Goal: Information Seeking & Learning: Learn about a topic

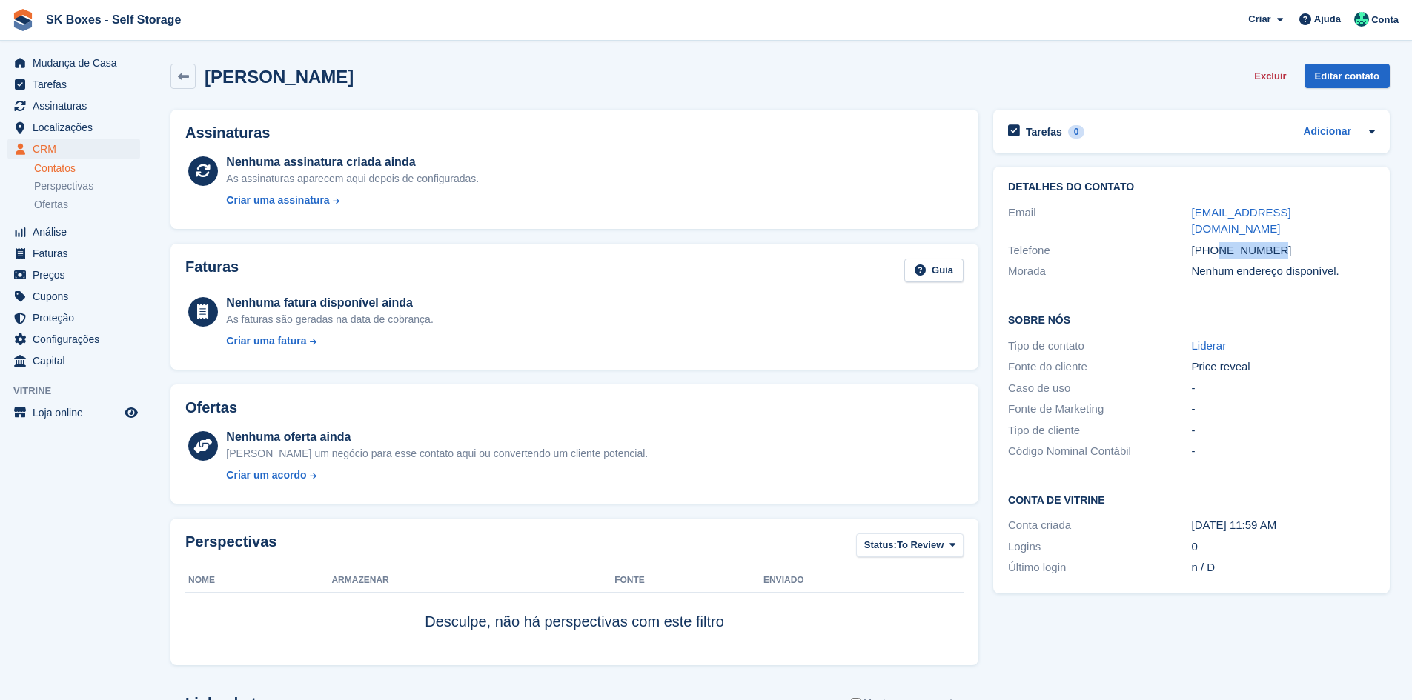
click at [53, 165] on link "Contatos" at bounding box center [87, 169] width 106 height 14
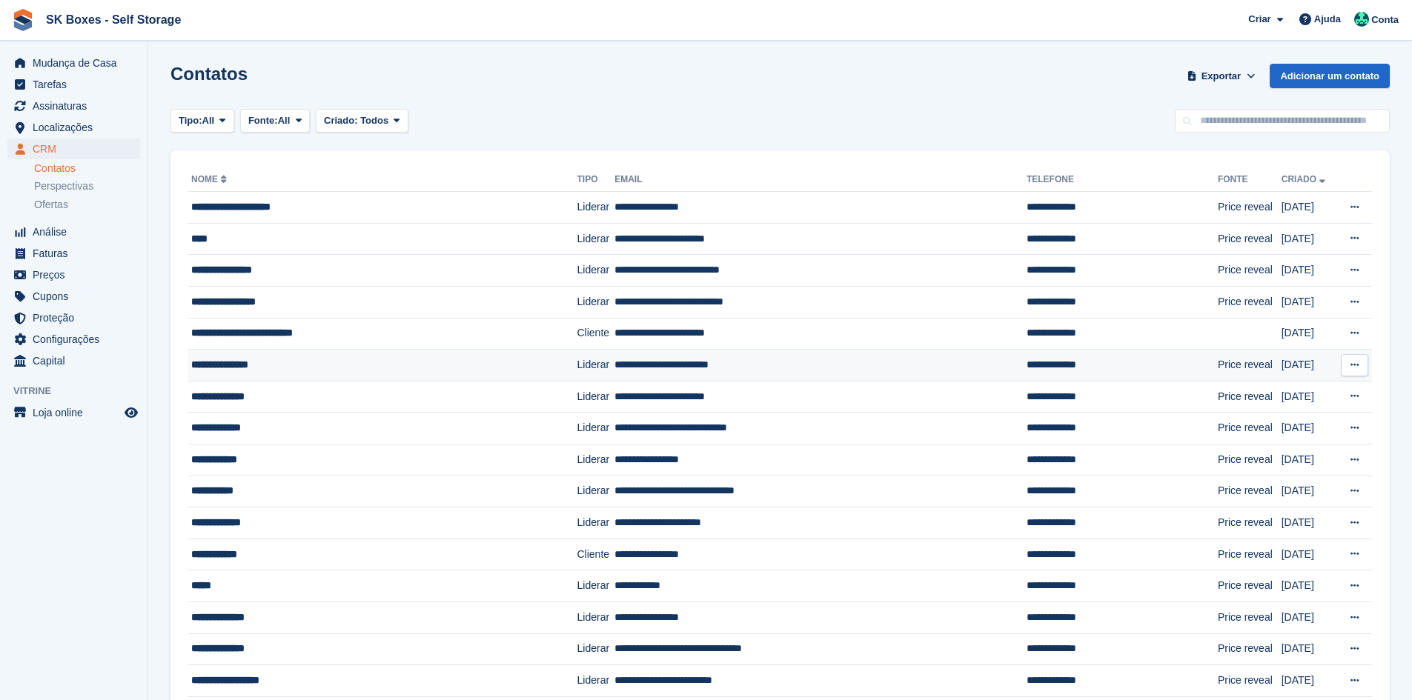
click at [313, 364] on div "**********" at bounding box center [357, 365] width 332 height 16
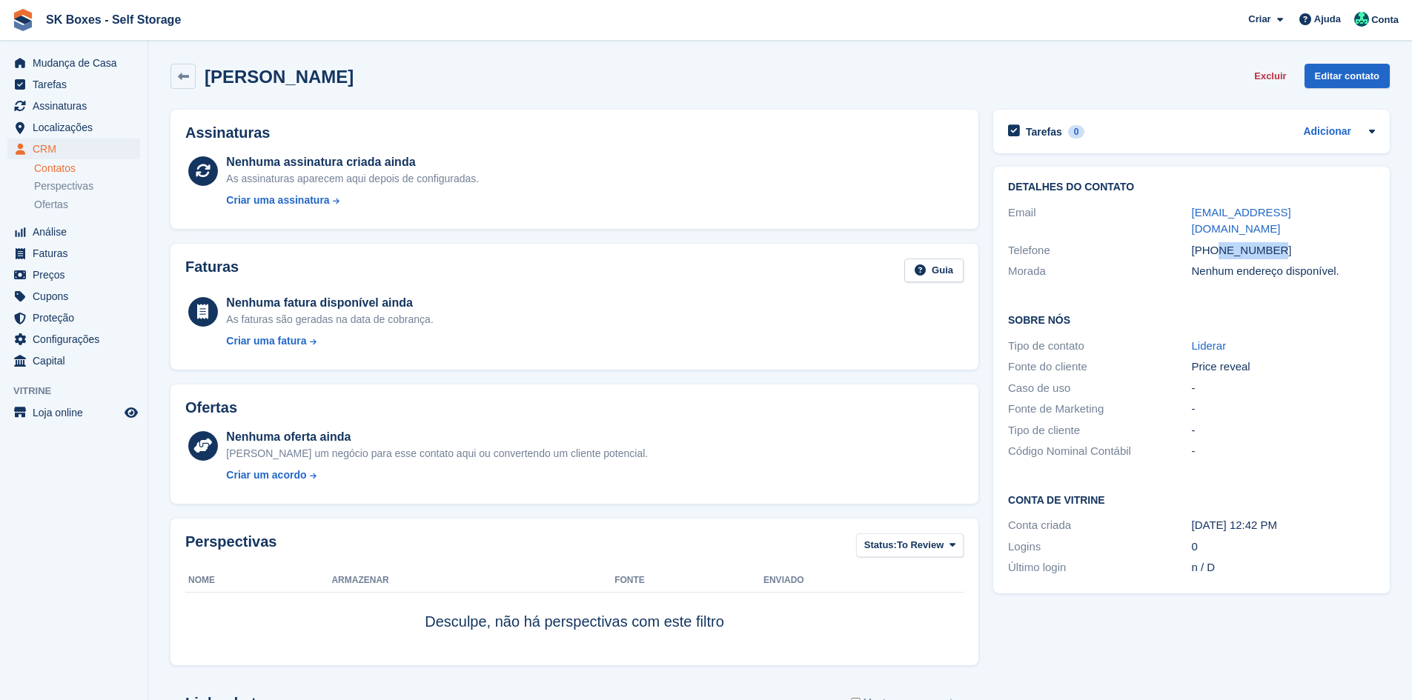
drag, startPoint x: 1278, startPoint y: 230, endPoint x: 1218, endPoint y: 240, distance: 61.6
click at [1218, 242] on div "[PHONE_NUMBER]" at bounding box center [1283, 250] width 183 height 17
copy div "932591349"
drag, startPoint x: 1184, startPoint y: 214, endPoint x: 1398, endPoint y: 212, distance: 213.4
click at [1398, 212] on section "Tatiana Carones Excluir Editar contato Assinaturas Nenhuma assinatura criada ai…" at bounding box center [779, 458] width 1263 height 917
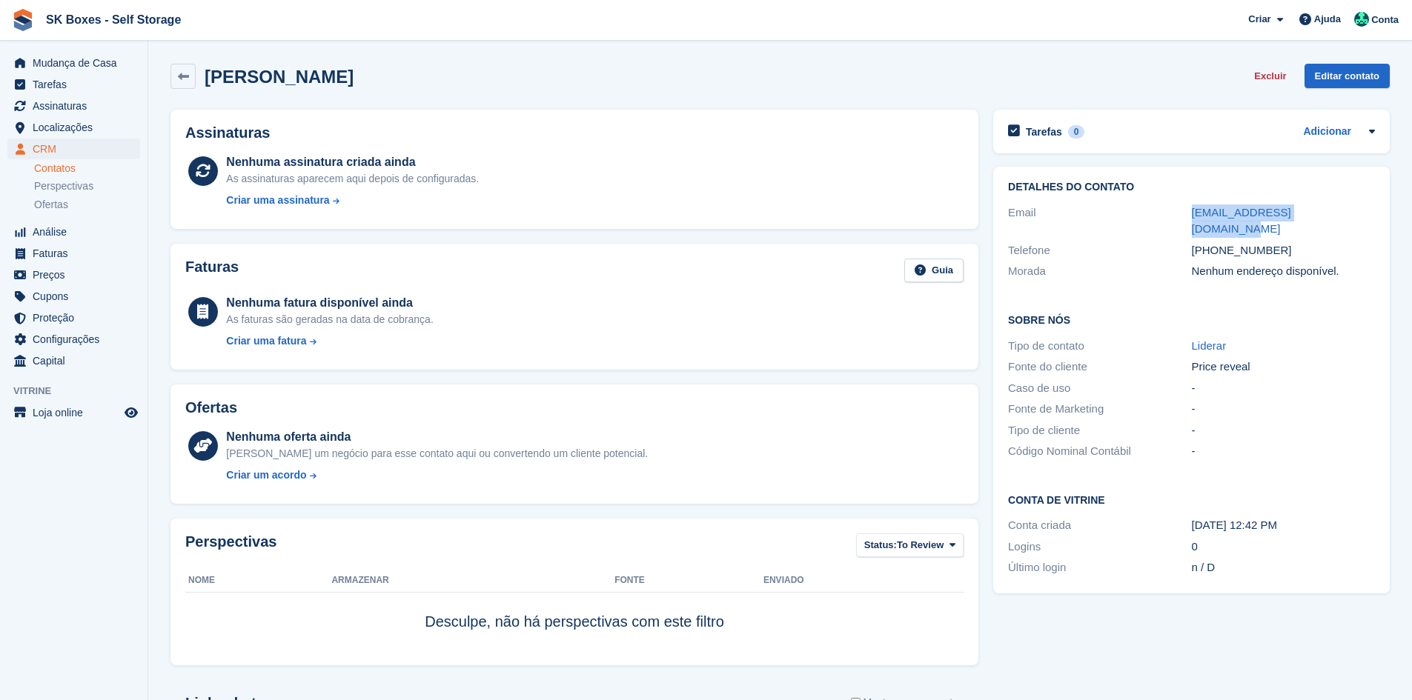
copy div "carones.tatiana@gmail.com"
drag, startPoint x: 1137, startPoint y: 240, endPoint x: 1152, endPoint y: 237, distance: 15.8
click at [1141, 242] on div "Telefone" at bounding box center [1099, 250] width 183 height 17
drag, startPoint x: 1335, startPoint y: 209, endPoint x: 1188, endPoint y: 205, distance: 146.8
click at [1188, 205] on div "Email carones.tatiana@gmail.com" at bounding box center [1191, 221] width 367 height 38
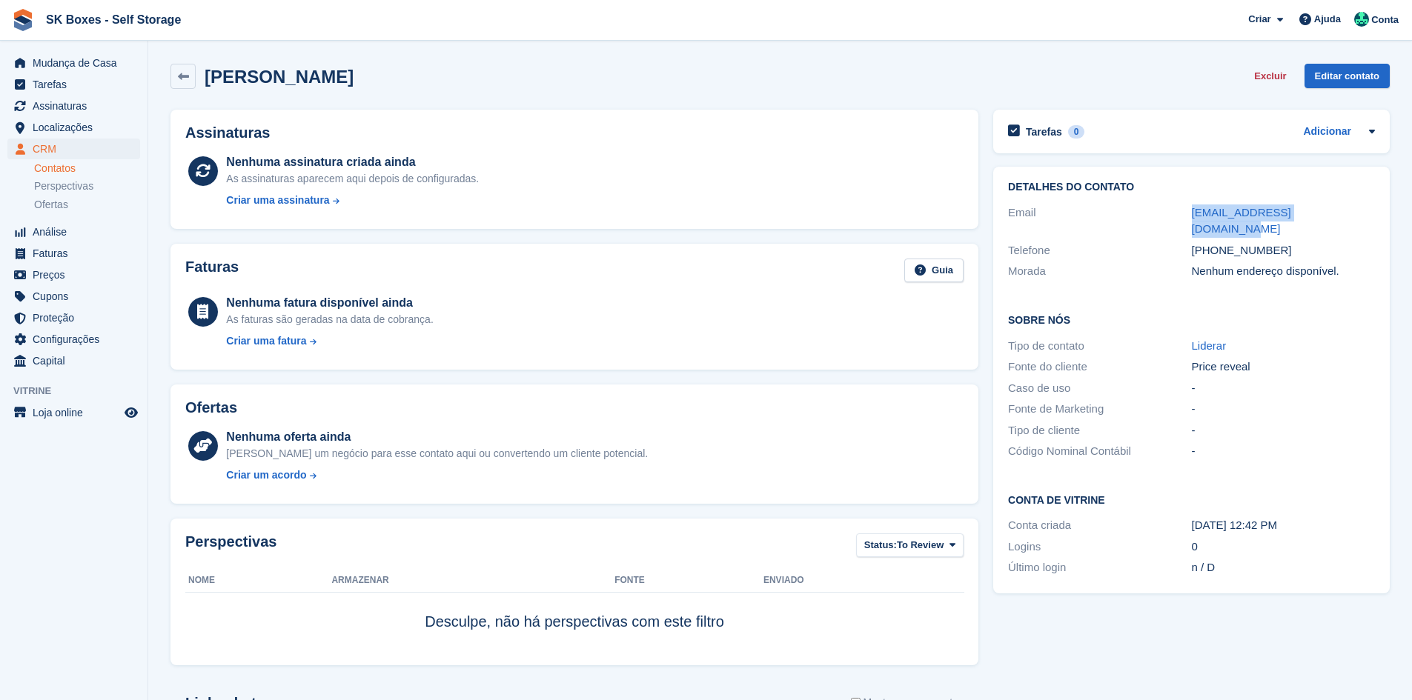
copy div "carones.tatiana@gmail.com"
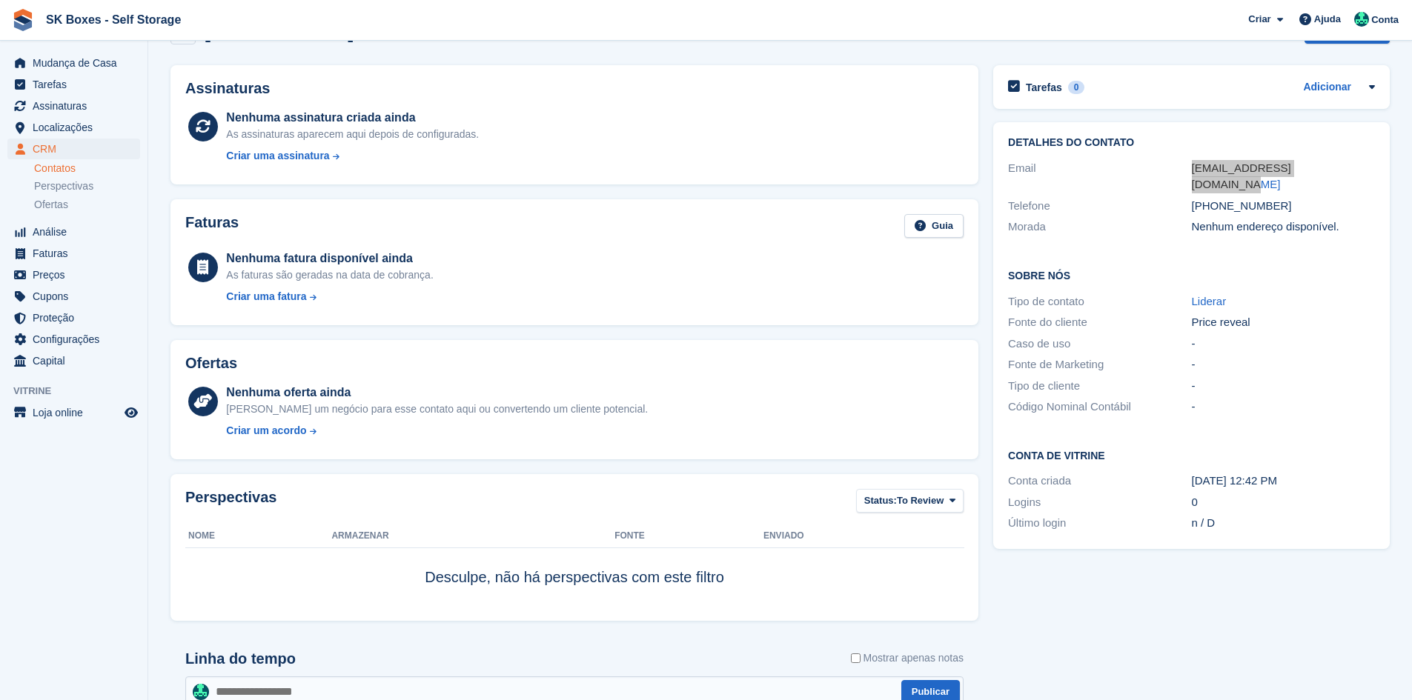
scroll to position [216, 0]
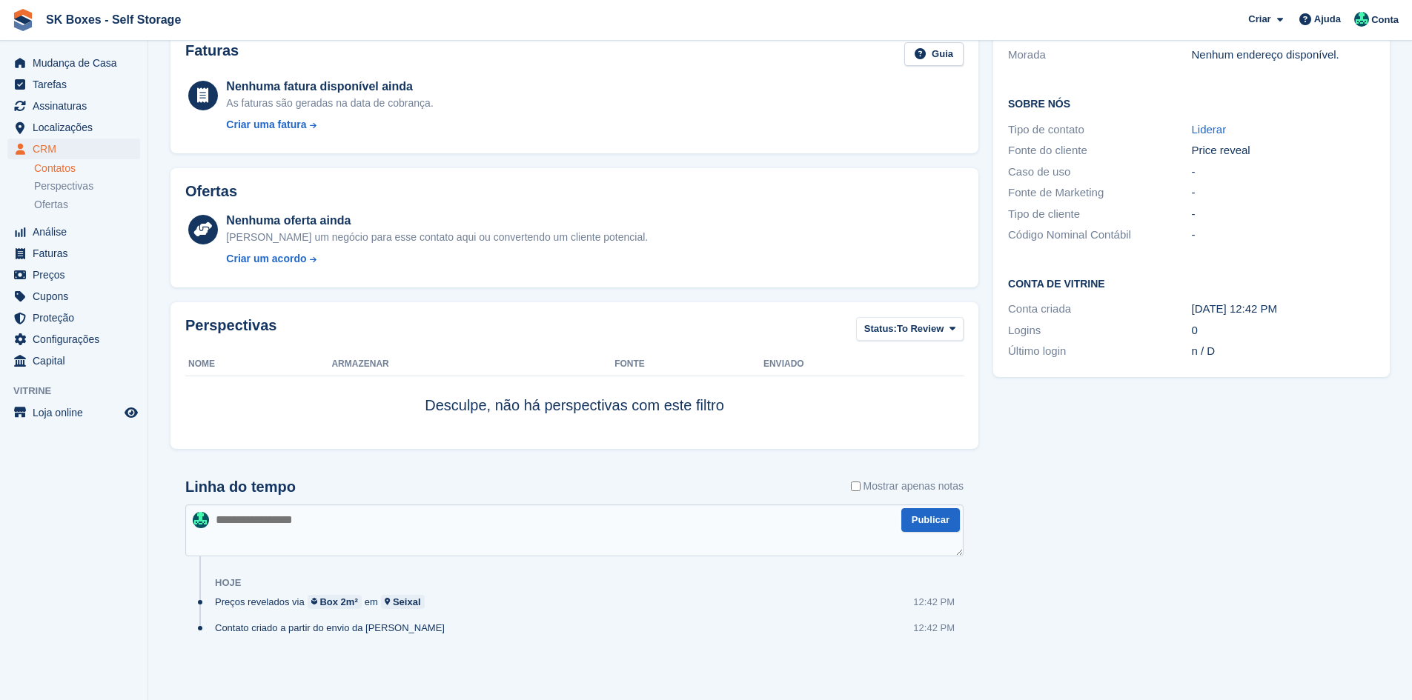
click at [68, 172] on link "Contatos" at bounding box center [87, 169] width 106 height 14
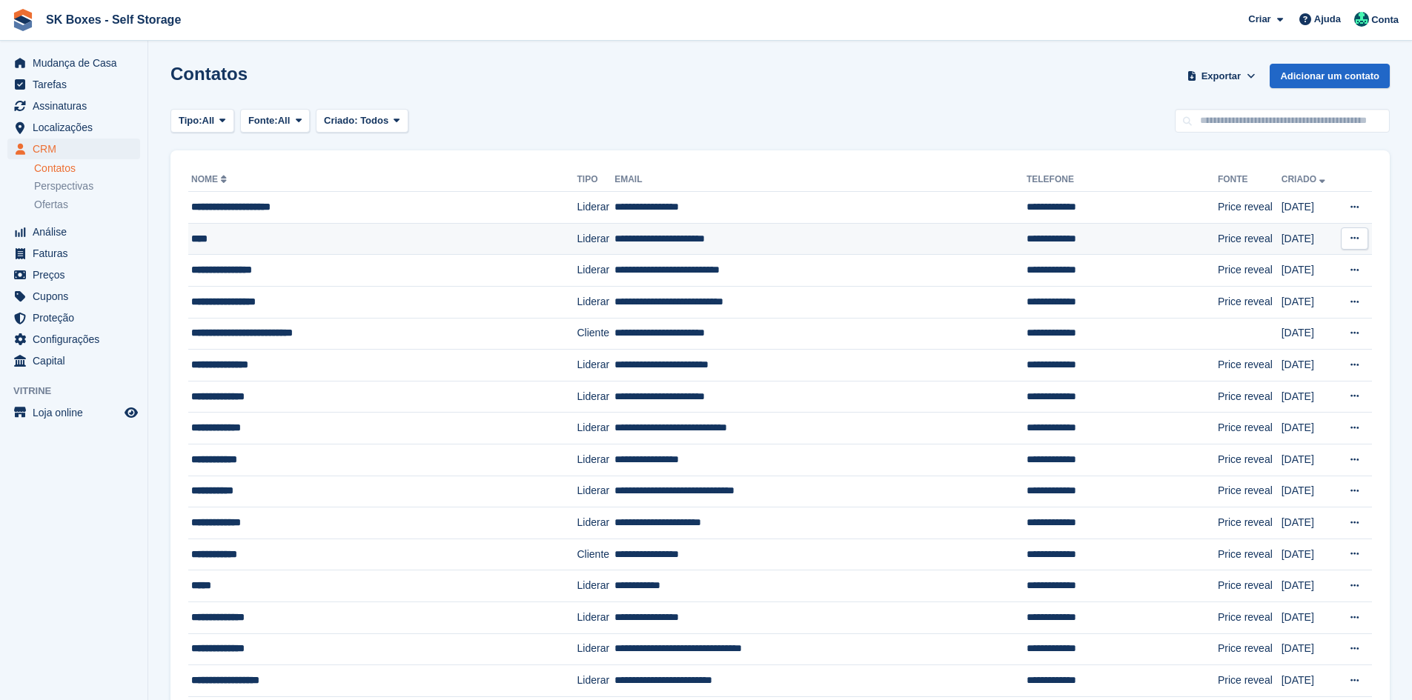
click at [290, 233] on div "****" at bounding box center [357, 239] width 332 height 16
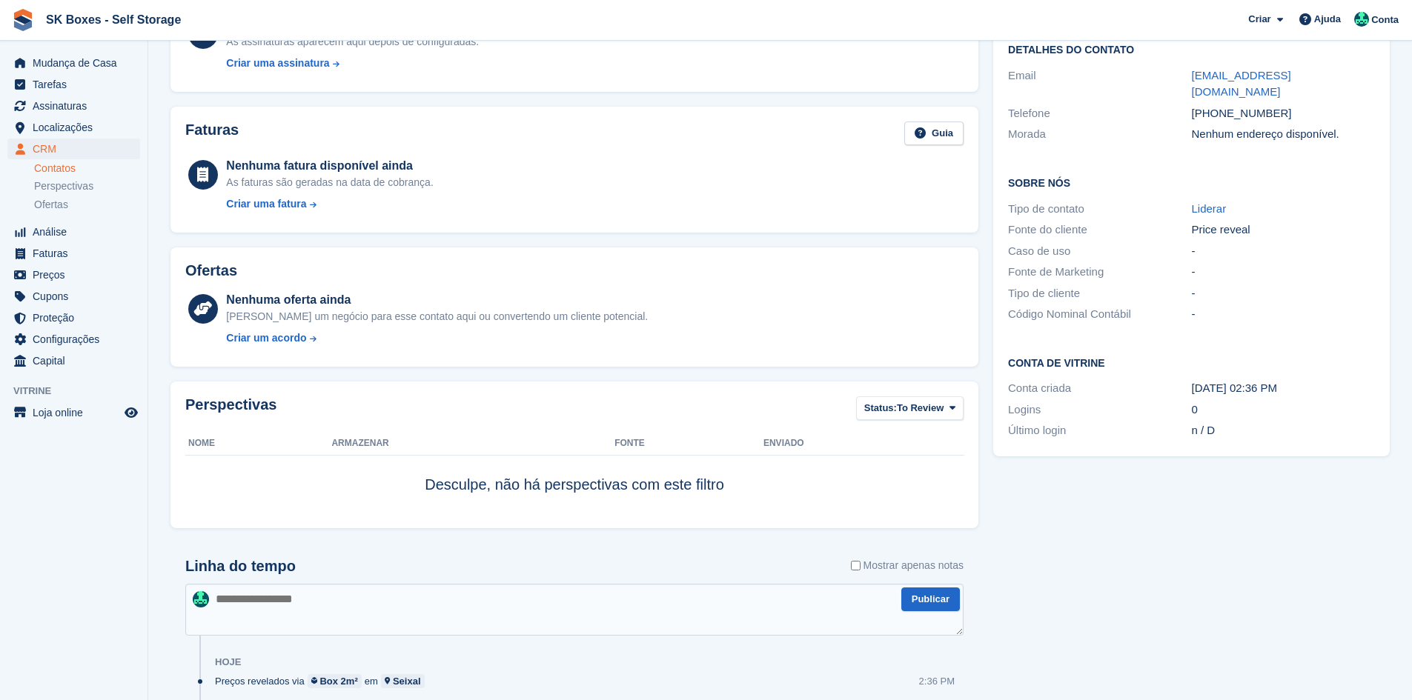
scroll to position [216, 0]
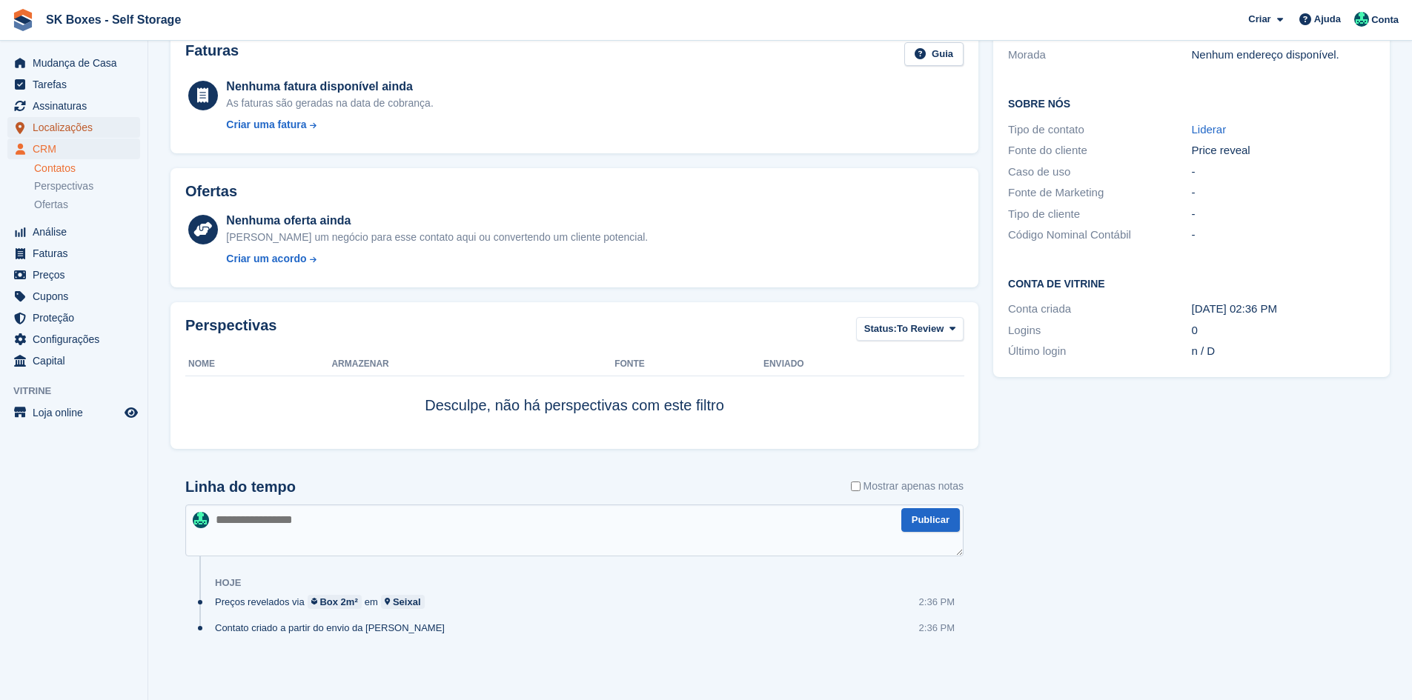
click at [102, 133] on span "Localizações" at bounding box center [77, 127] width 89 height 21
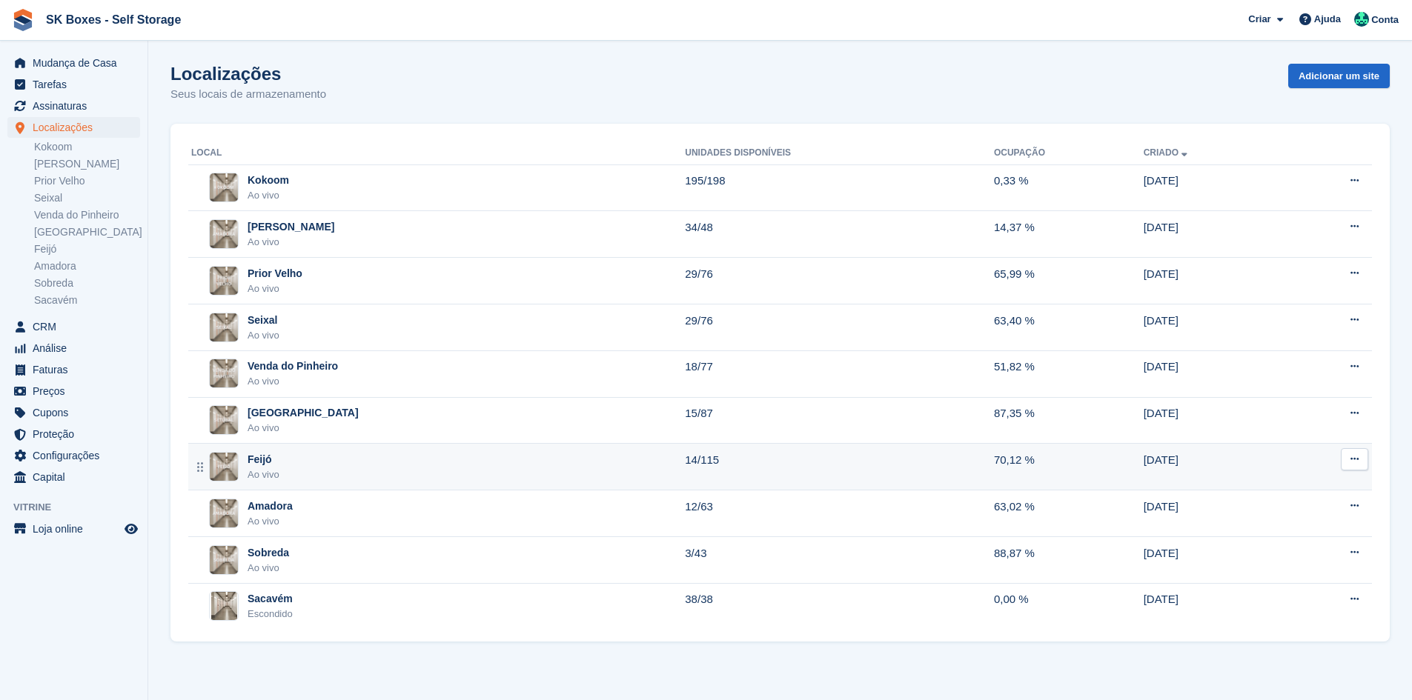
click at [340, 456] on div "Feijó Ao vivo" at bounding box center [438, 467] width 494 height 30
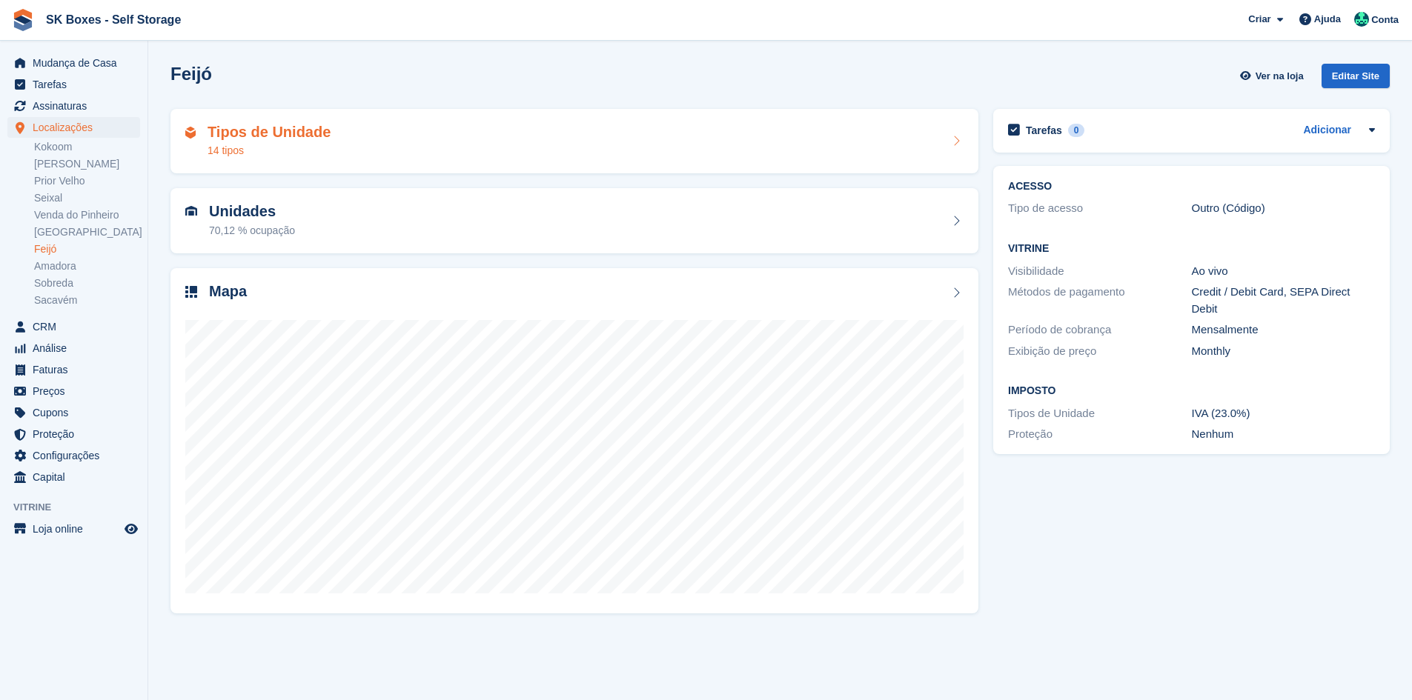
click at [331, 153] on div "Tipos de Unidade 14 tipos" at bounding box center [574, 142] width 778 height 36
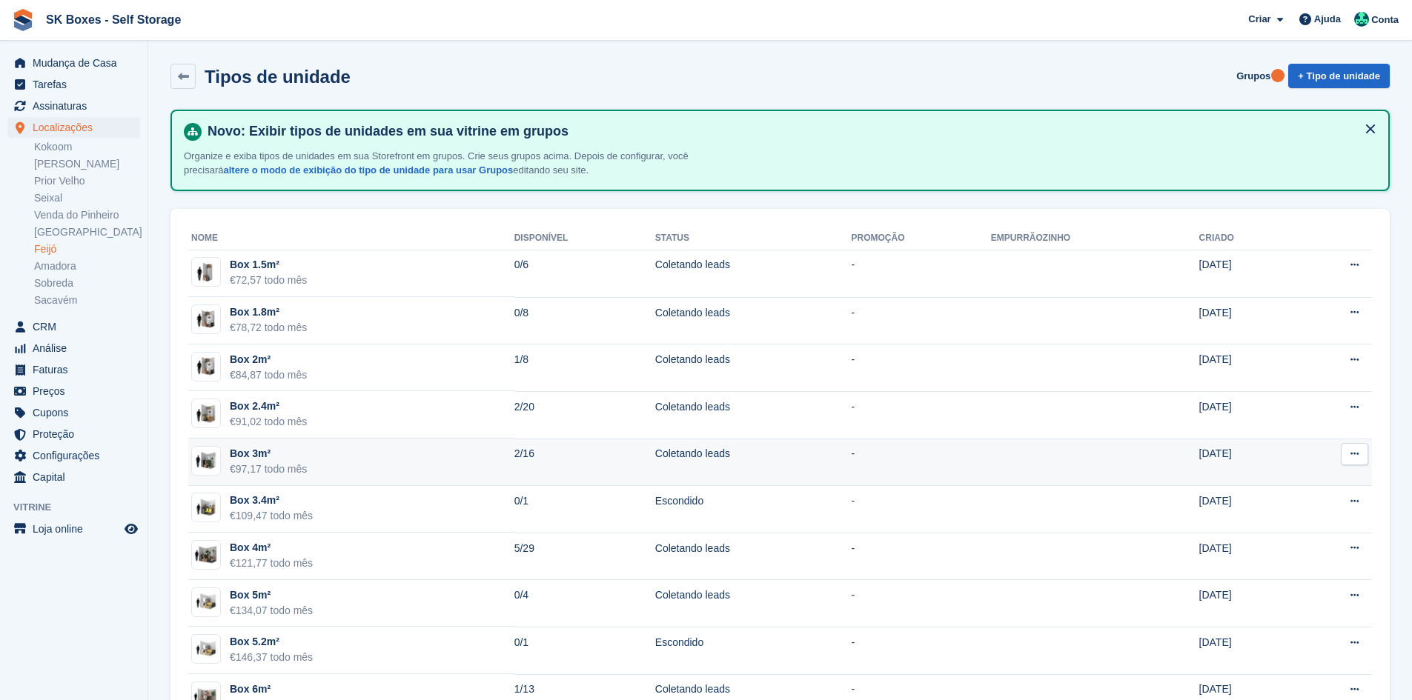
click at [309, 468] on td "Box 3m² €97,17 todo mês" at bounding box center [351, 462] width 326 height 47
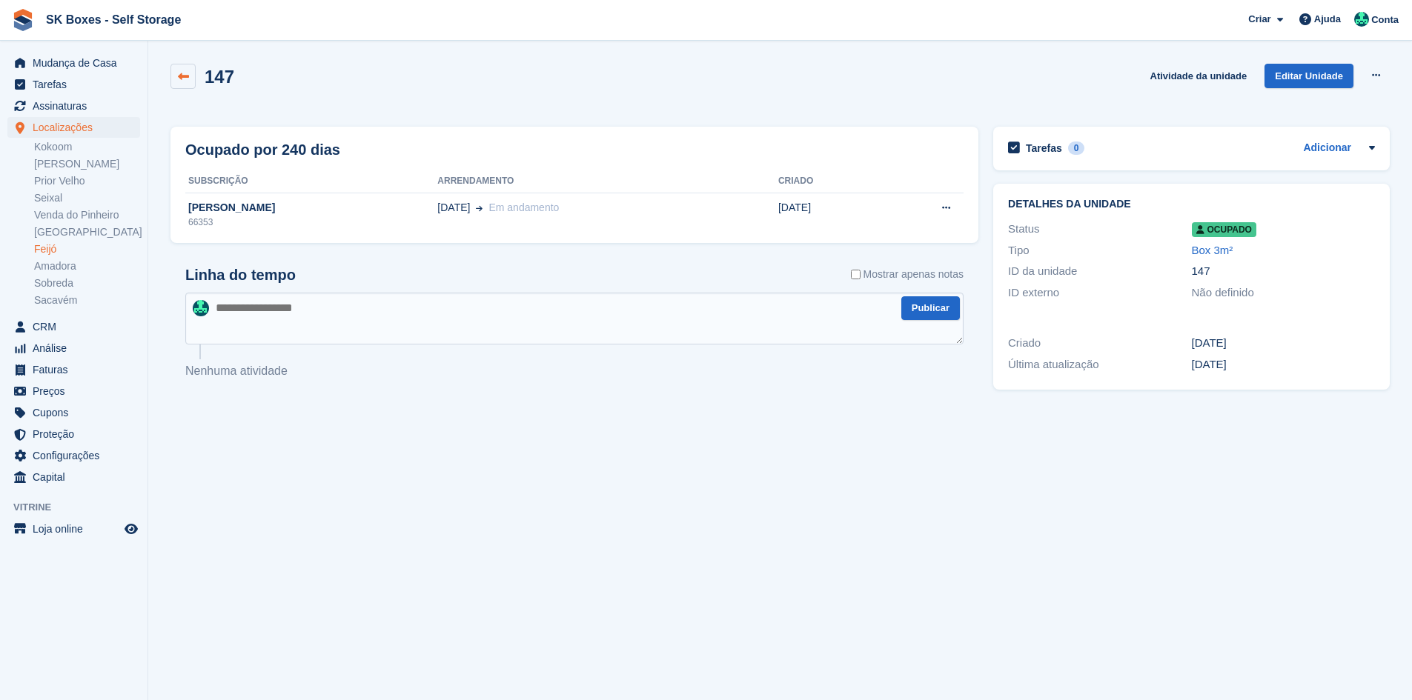
click at [188, 73] on icon at bounding box center [183, 76] width 11 height 11
click at [180, 71] on icon at bounding box center [183, 76] width 11 height 11
click at [64, 246] on link "Feijó" at bounding box center [87, 249] width 106 height 14
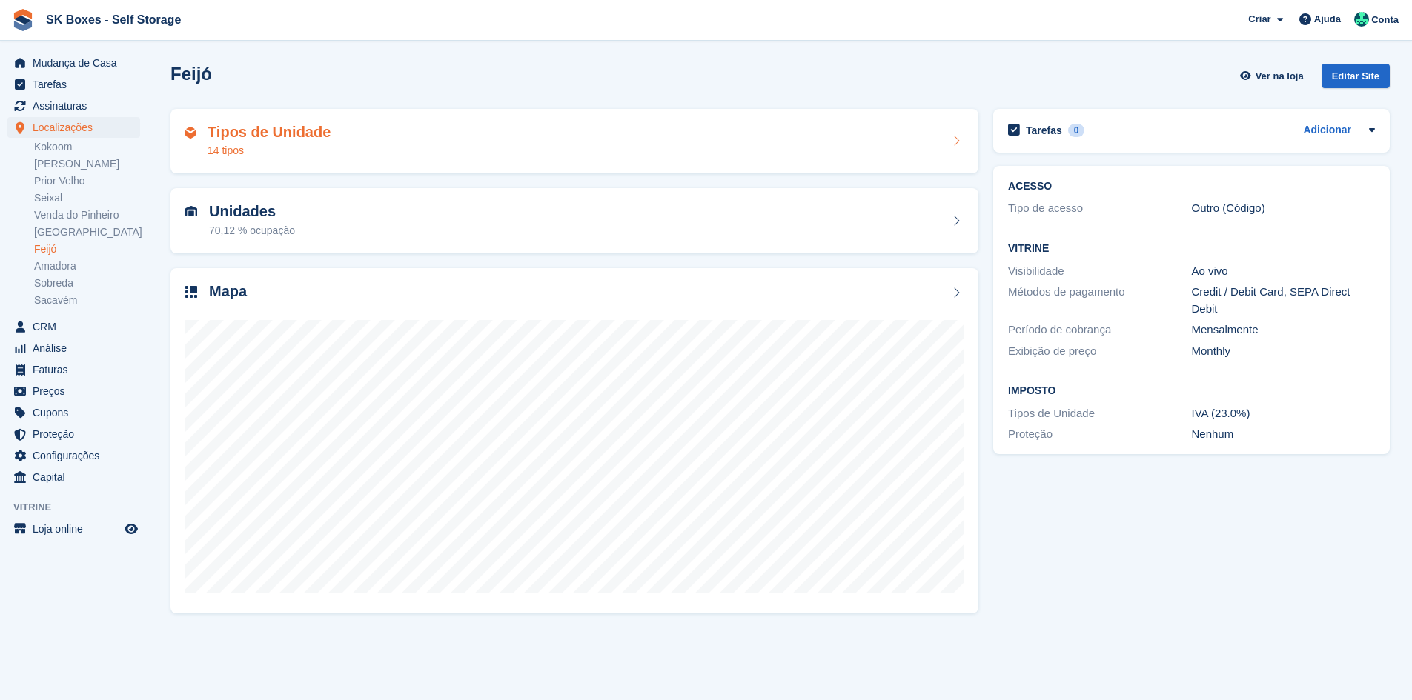
click at [410, 156] on div "Tipos de Unidade 14 tipos" at bounding box center [574, 142] width 778 height 36
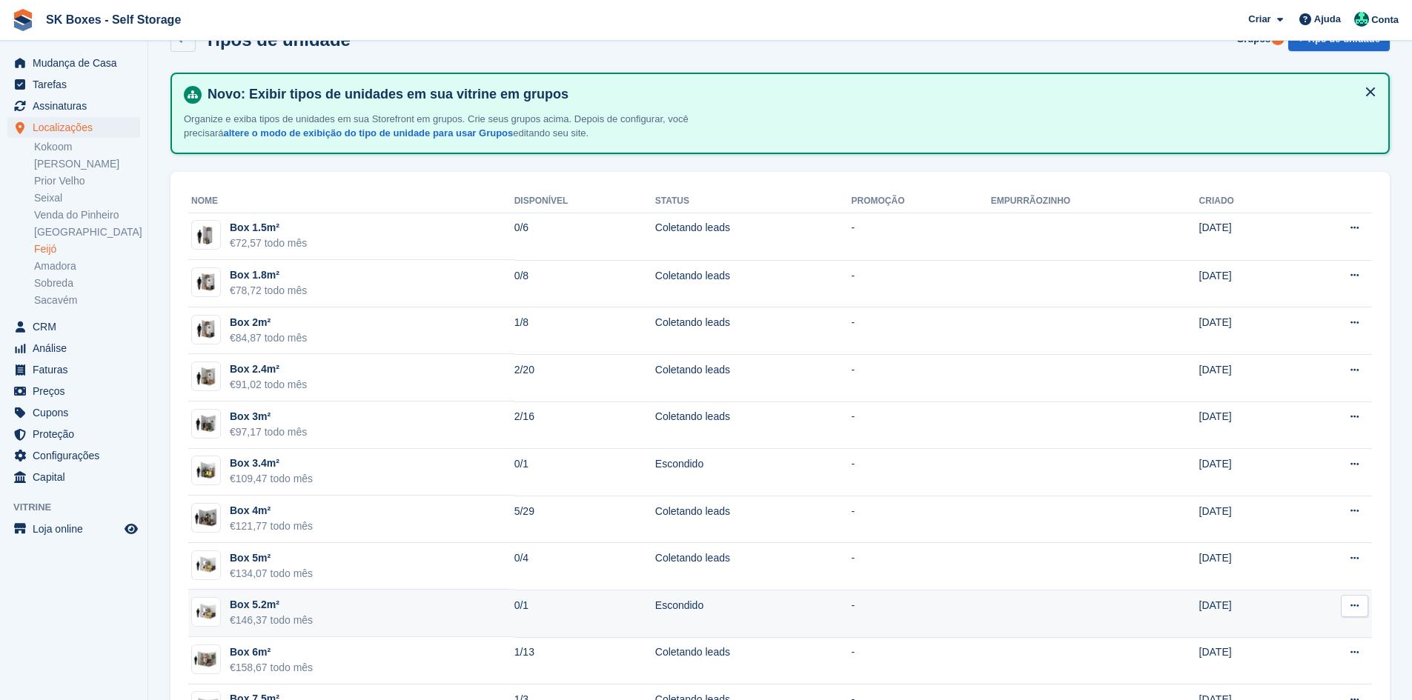
scroll to position [74, 0]
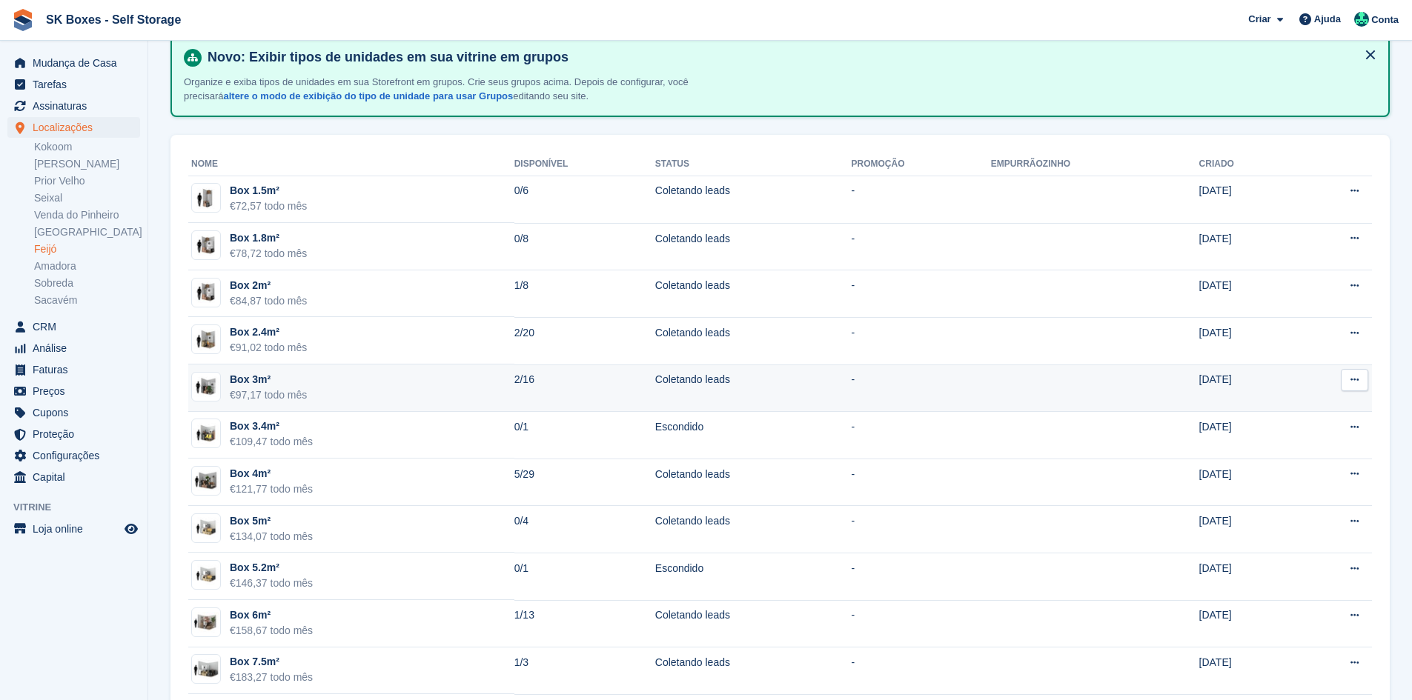
click at [279, 396] on div "€97,17 todo mês" at bounding box center [268, 396] width 77 height 16
